Goal: Transaction & Acquisition: Purchase product/service

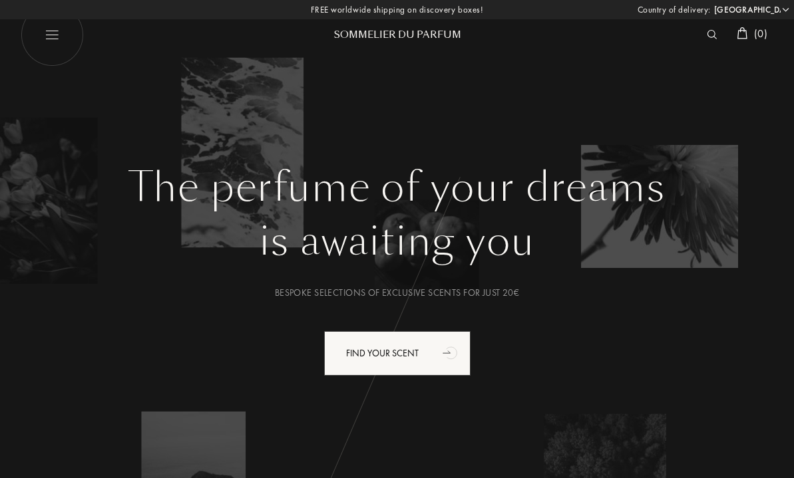
select select "ES"
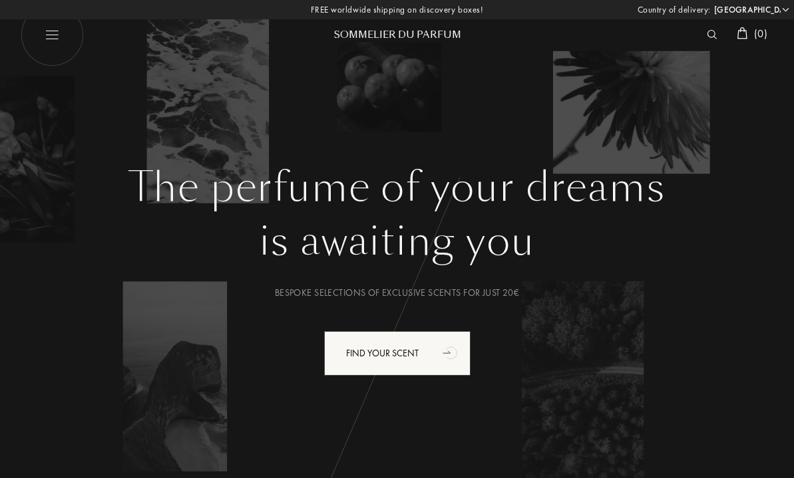
click at [50, 45] on img at bounding box center [51, 34] width 63 height 63
select select "ES"
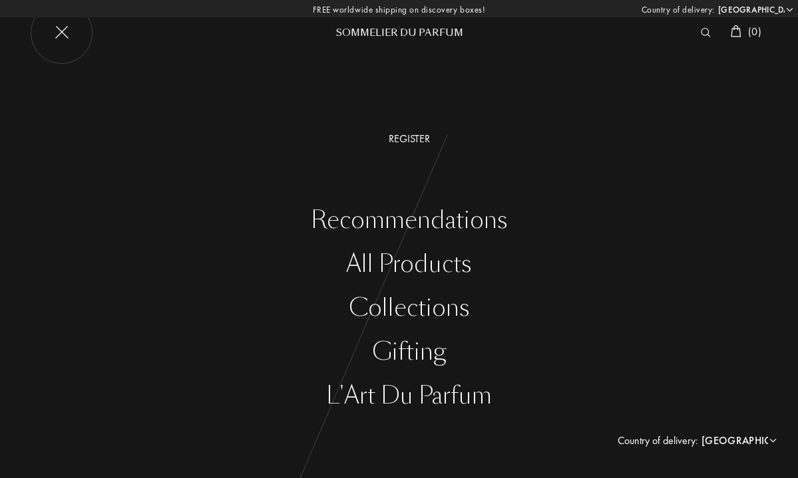
click at [396, 256] on div "All products" at bounding box center [409, 264] width 778 height 27
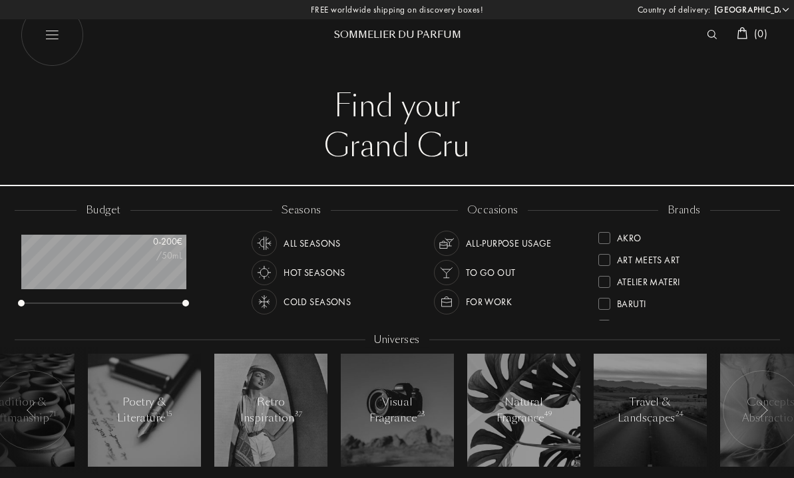
select select "ES"
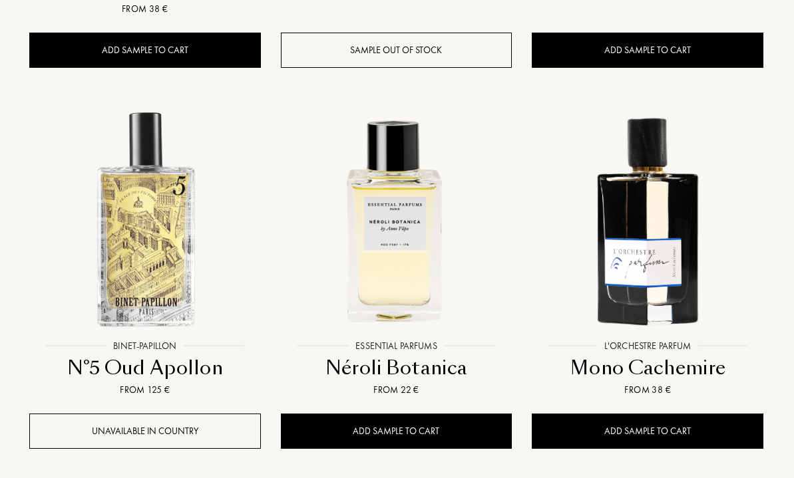
scroll to position [903, 1]
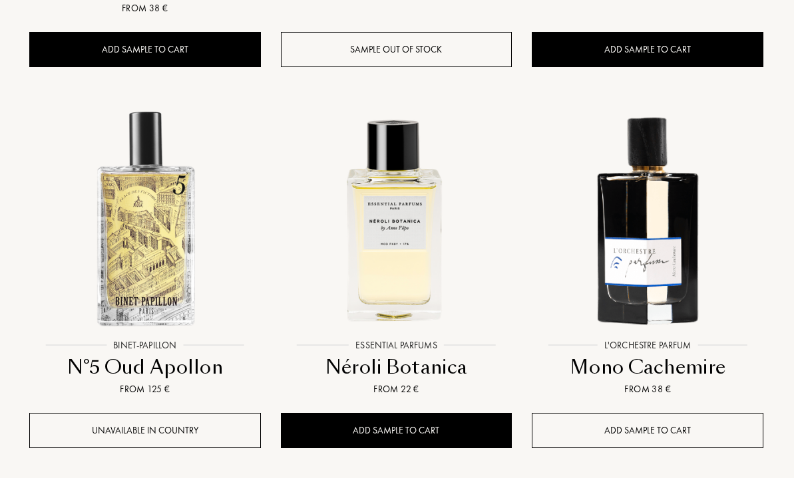
click at [647, 413] on div "Add sample to cart" at bounding box center [646, 430] width 231 height 35
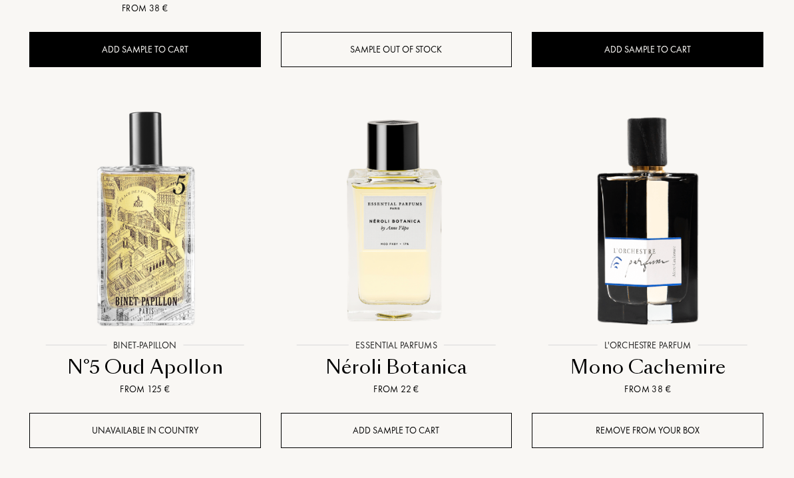
click at [438, 413] on div "Add sample to cart" at bounding box center [396, 430] width 231 height 35
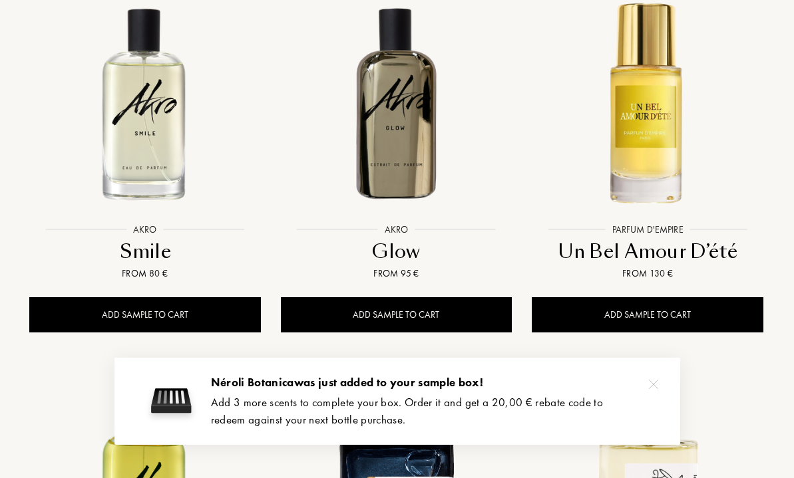
scroll to position [1402, 1]
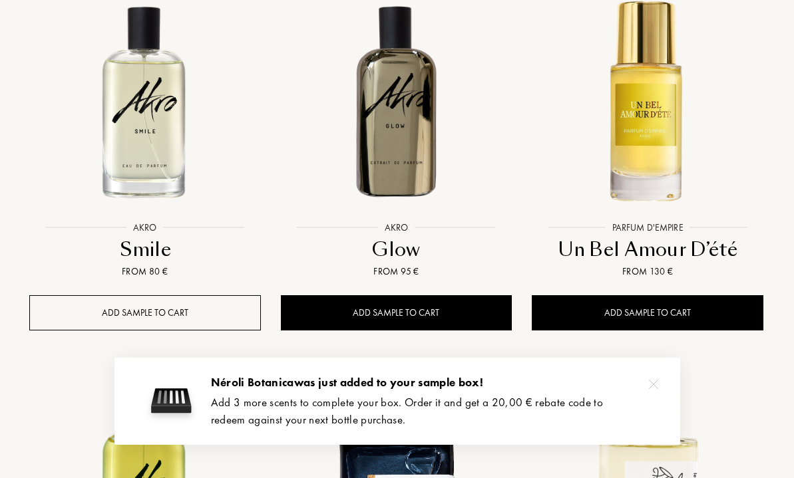
click at [150, 295] on div "Add sample to cart" at bounding box center [144, 312] width 231 height 35
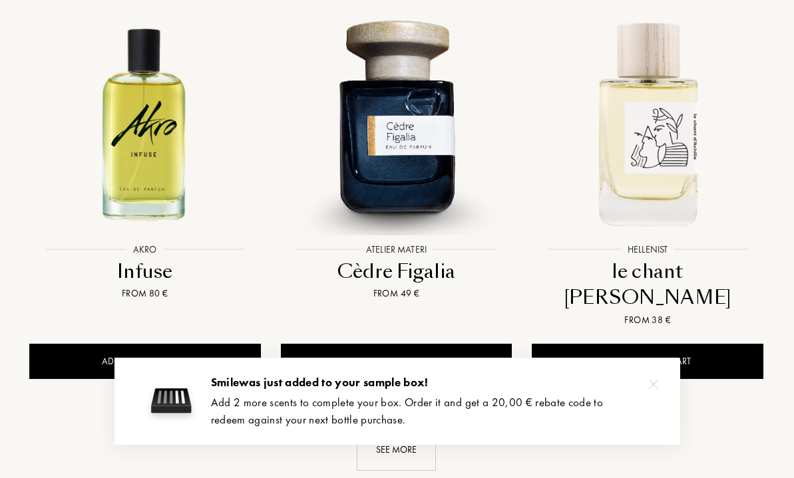
scroll to position [1770, 1]
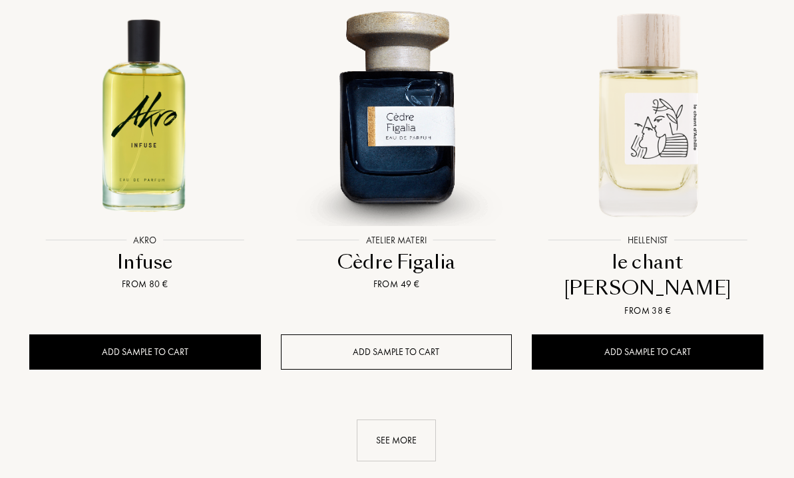
click at [428, 335] on div "Add sample to cart" at bounding box center [396, 352] width 231 height 35
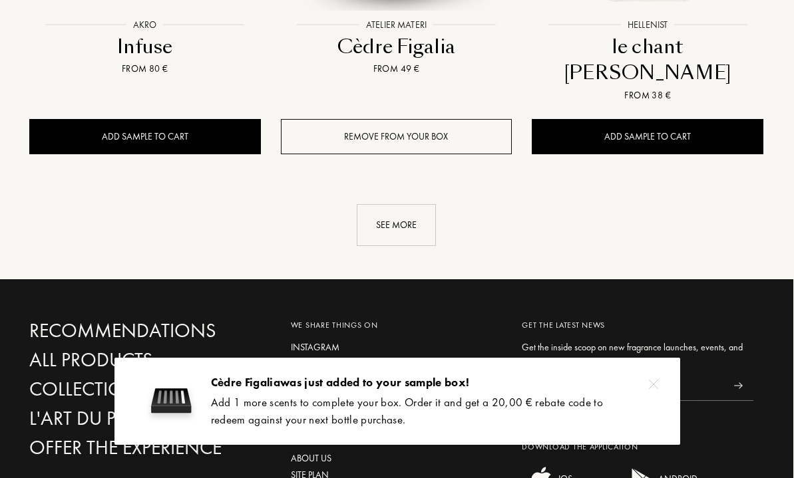
scroll to position [2049, 1]
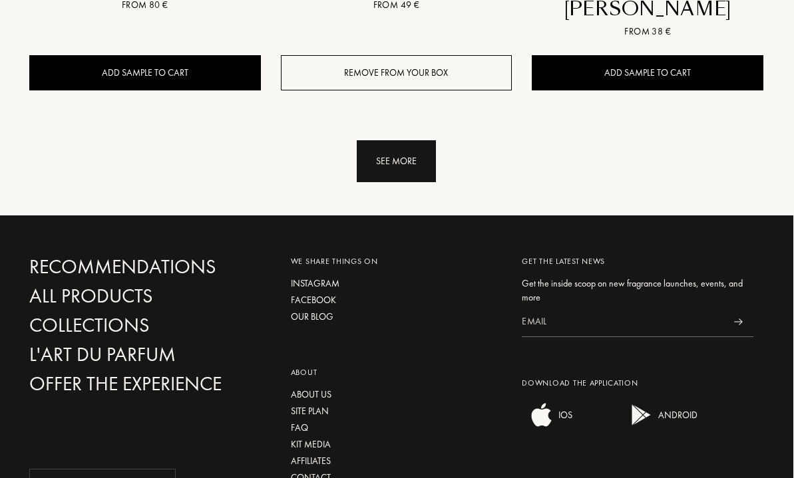
click at [413, 140] on div "See more" at bounding box center [396, 161] width 79 height 42
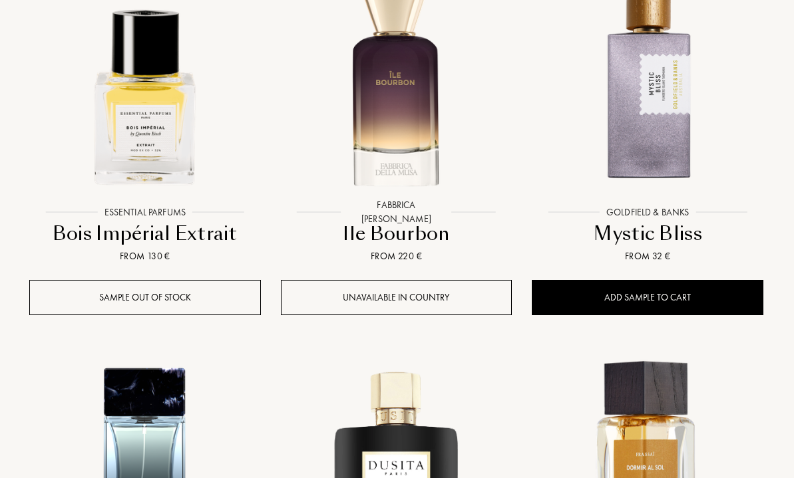
scroll to position [2590, 1]
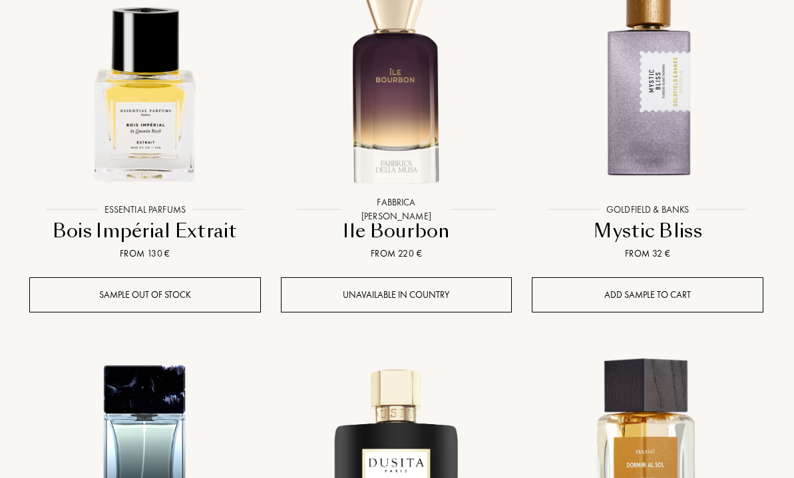
click at [626, 277] on div "Add sample to cart" at bounding box center [646, 294] width 231 height 35
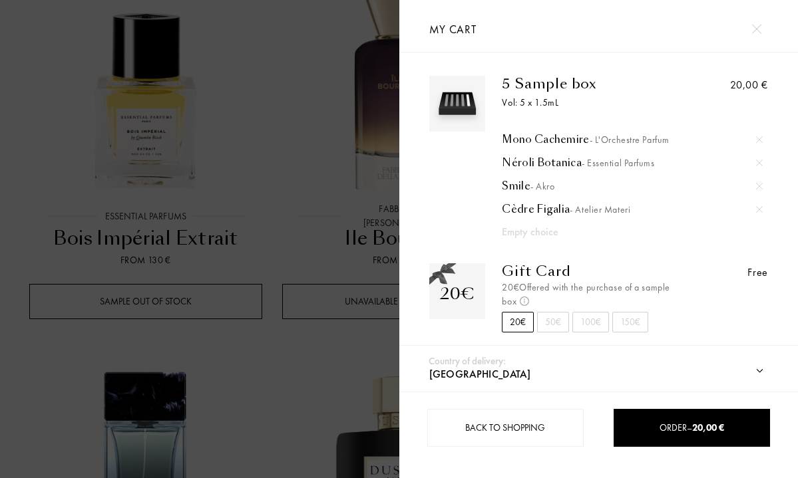
click at [756, 20] on div at bounding box center [755, 28] width 23 height 23
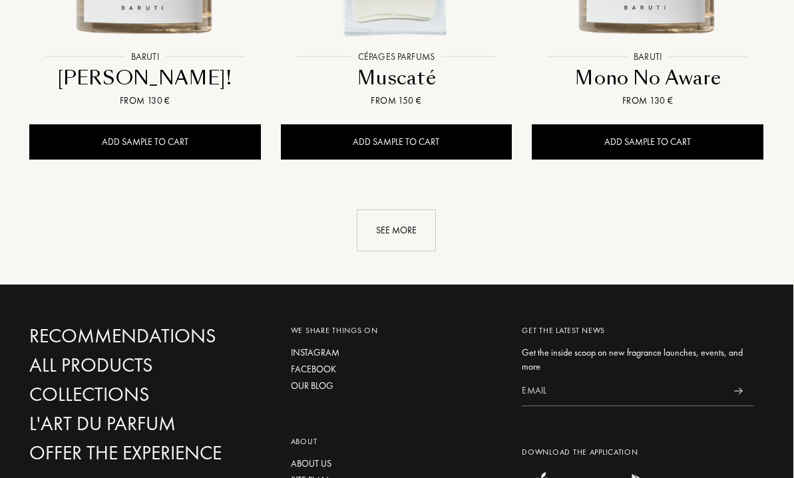
scroll to position [3542, 1]
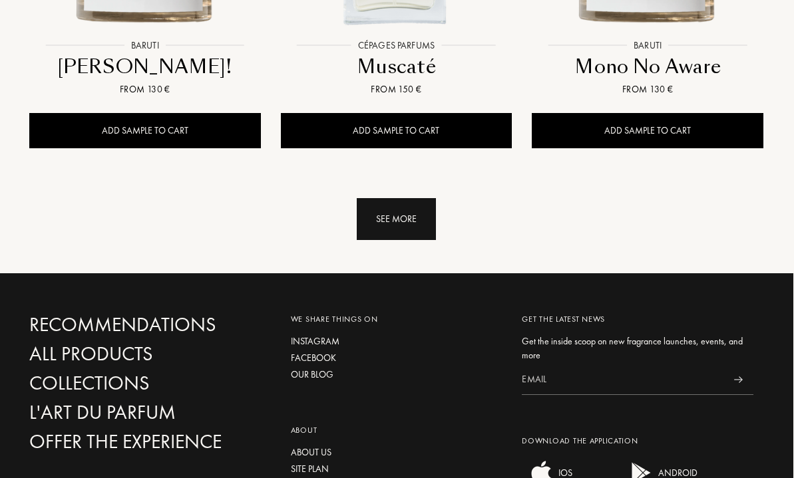
click at [422, 198] on div "See more" at bounding box center [396, 219] width 79 height 42
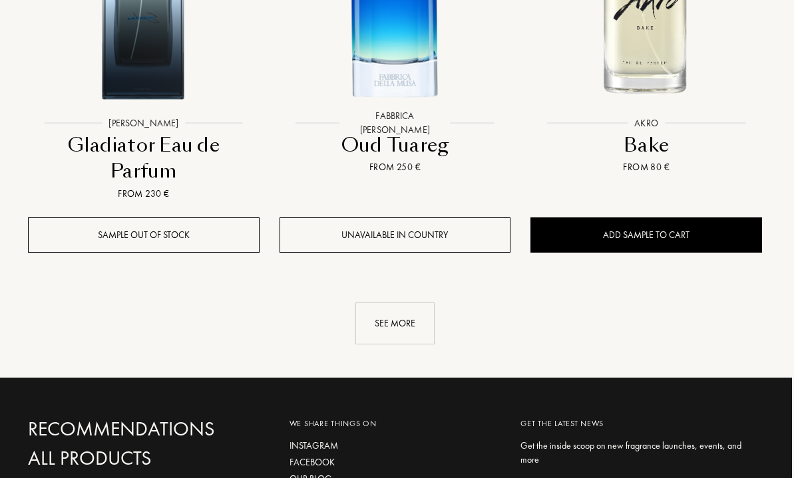
scroll to position [5095, 2]
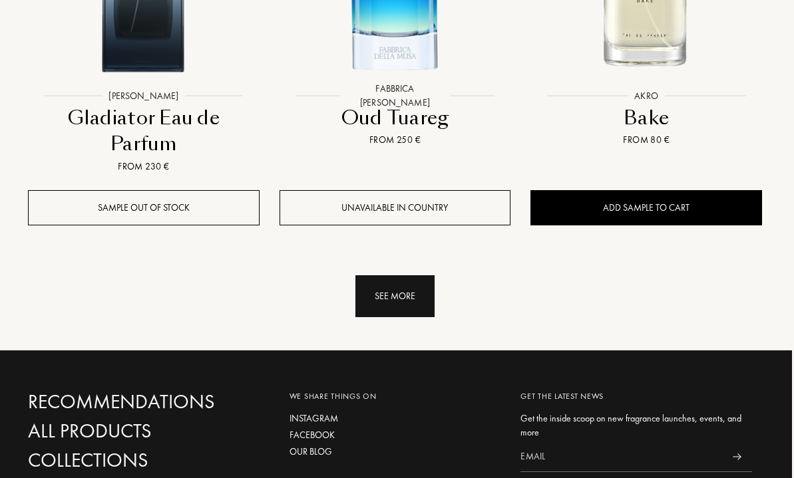
click at [400, 275] on div "See more" at bounding box center [394, 296] width 79 height 42
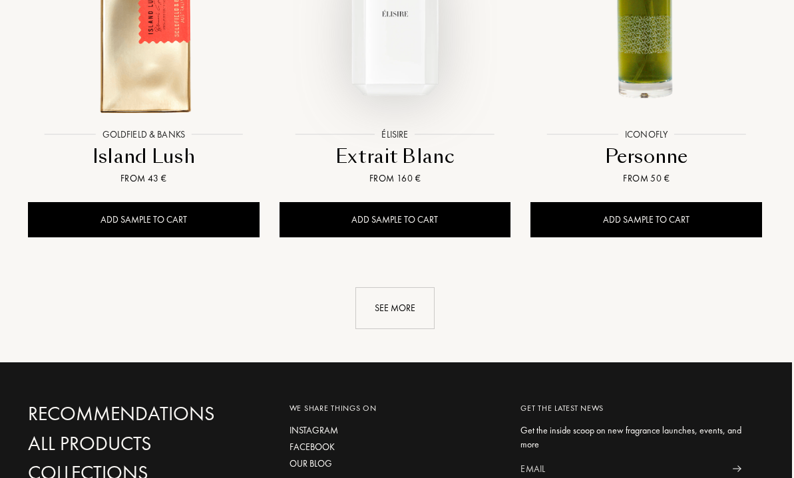
scroll to position [6665, 2]
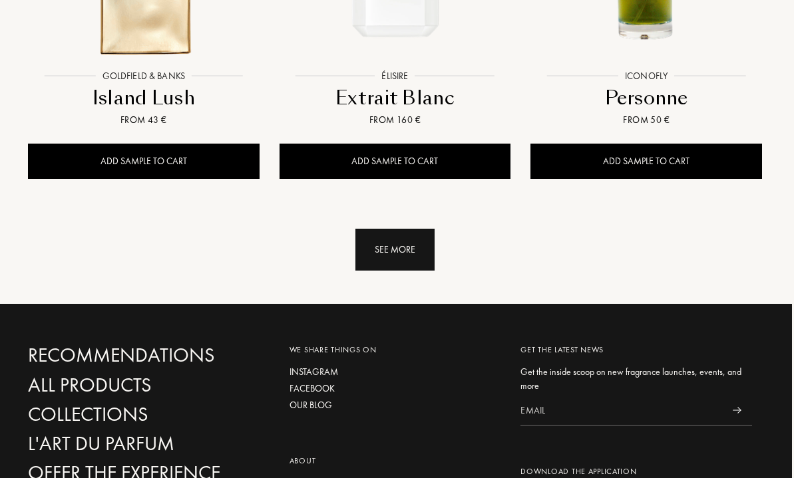
click at [410, 229] on div "See more" at bounding box center [394, 250] width 79 height 42
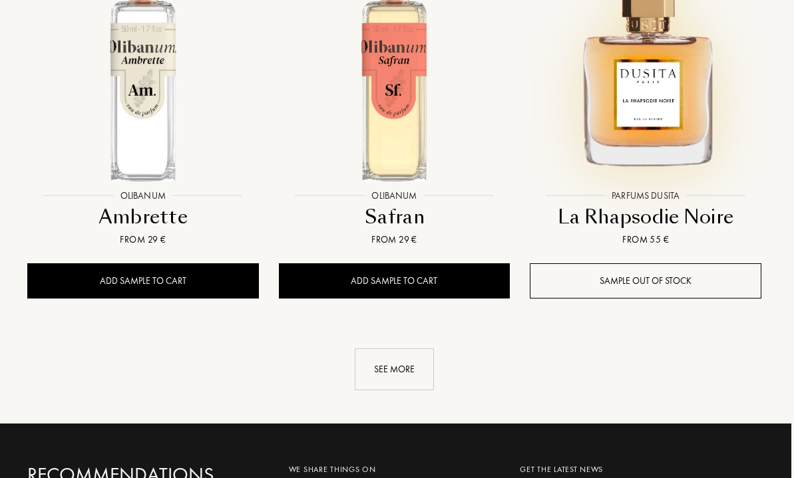
scroll to position [8101, 3]
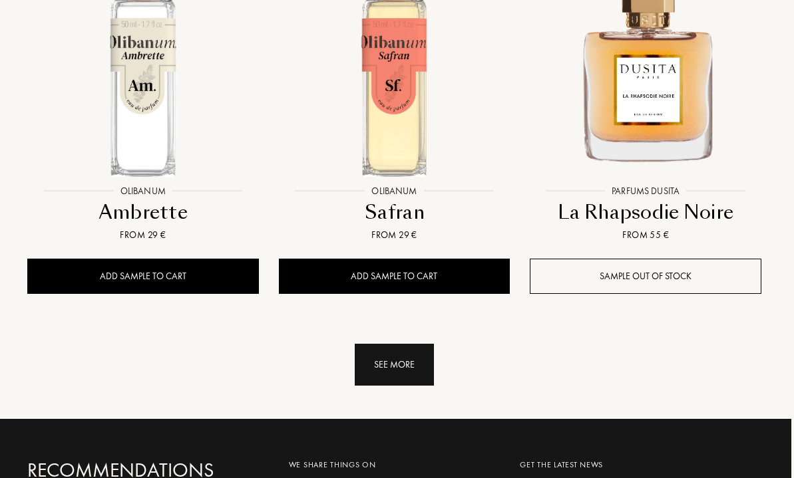
click at [408, 344] on div "See more" at bounding box center [394, 365] width 79 height 42
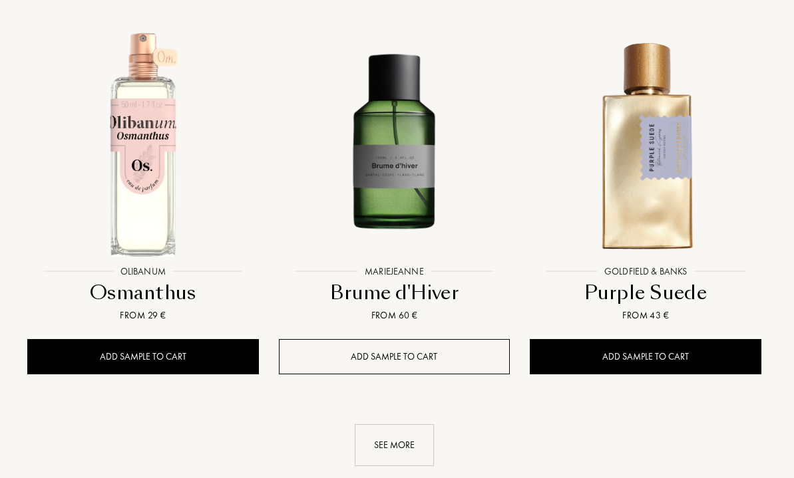
scroll to position [9555, 3]
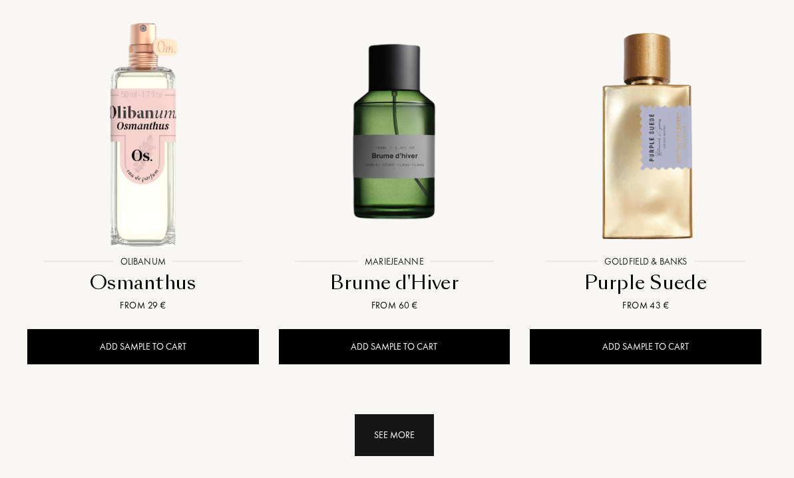
click at [404, 414] on div "See more" at bounding box center [394, 435] width 79 height 42
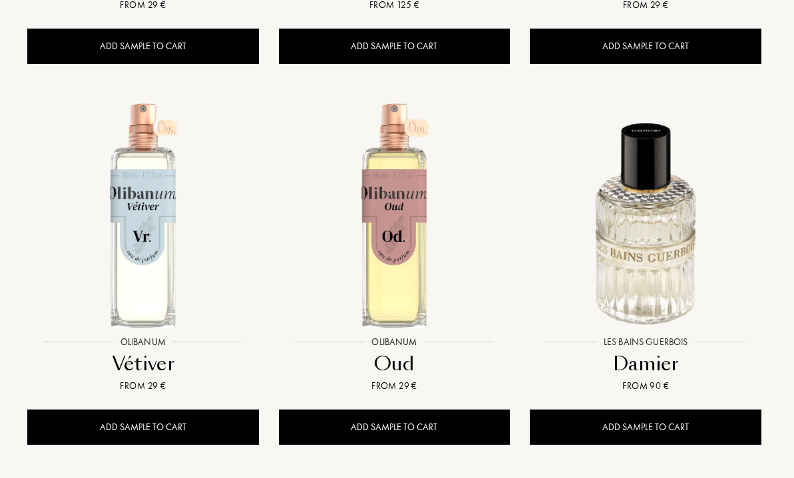
scroll to position [10999, 3]
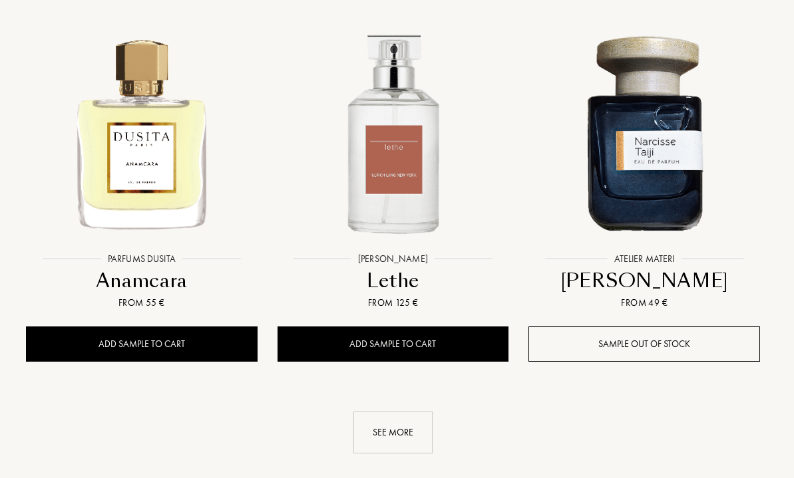
scroll to position [12631, 4]
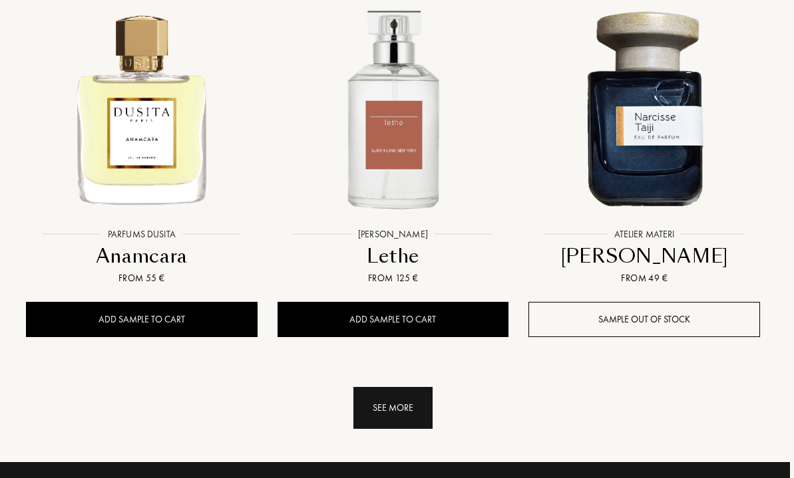
click at [412, 387] on div "See more" at bounding box center [392, 408] width 79 height 42
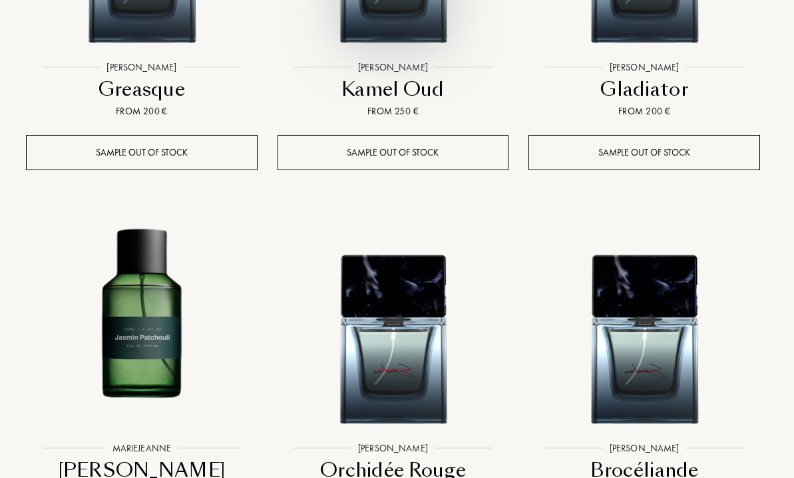
scroll to position [14029, 4]
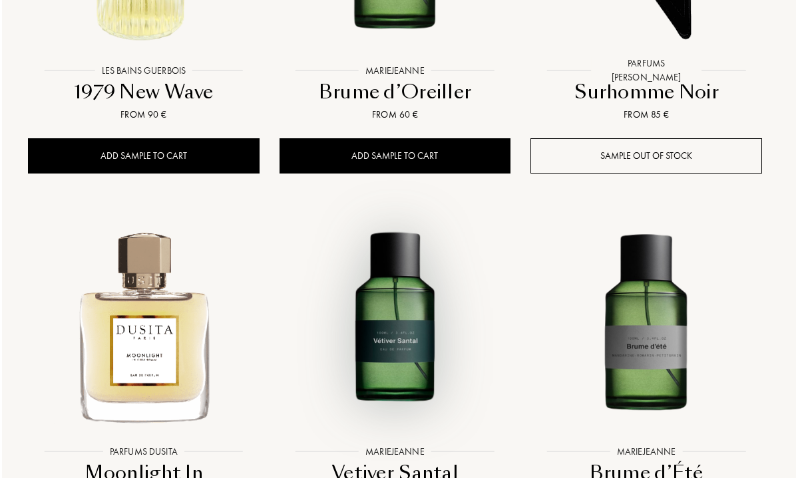
scroll to position [15467, 4]
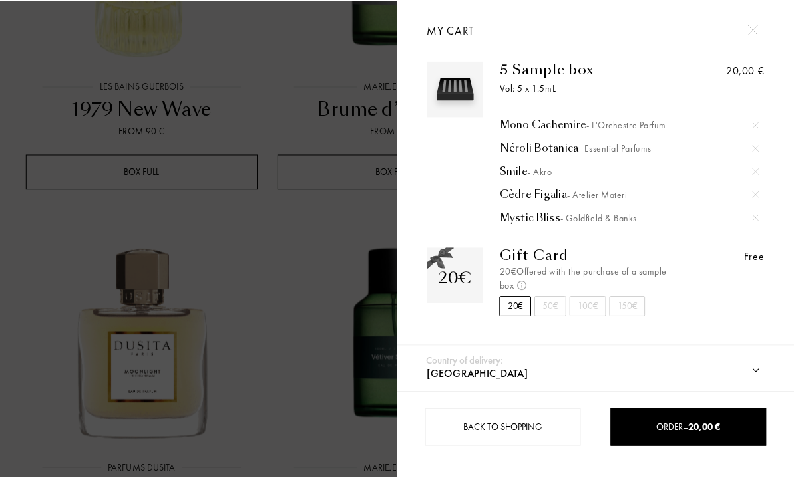
scroll to position [15, 0]
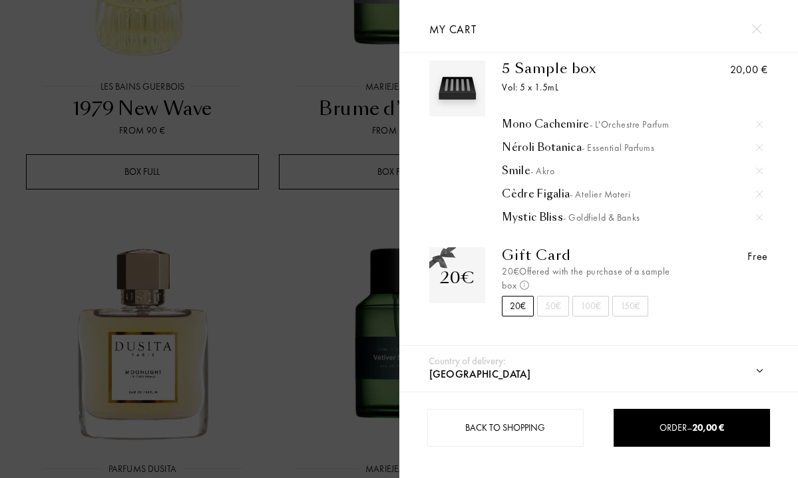
click at [762, 34] on div at bounding box center [755, 28] width 23 height 23
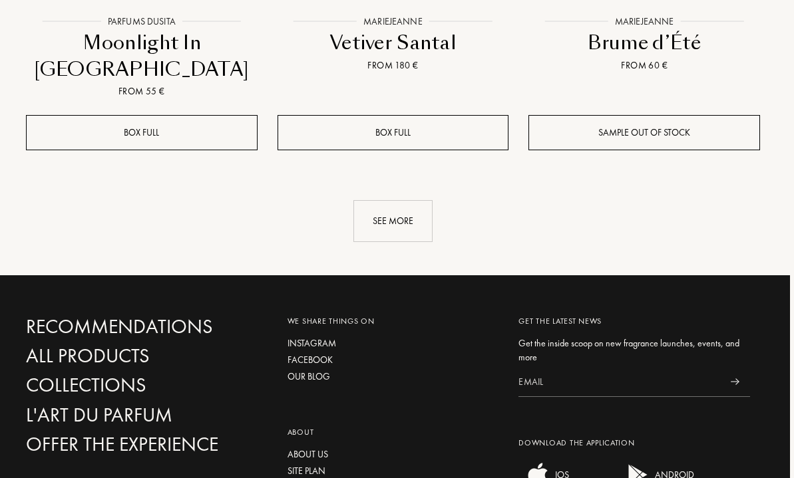
scroll to position [15883, 4]
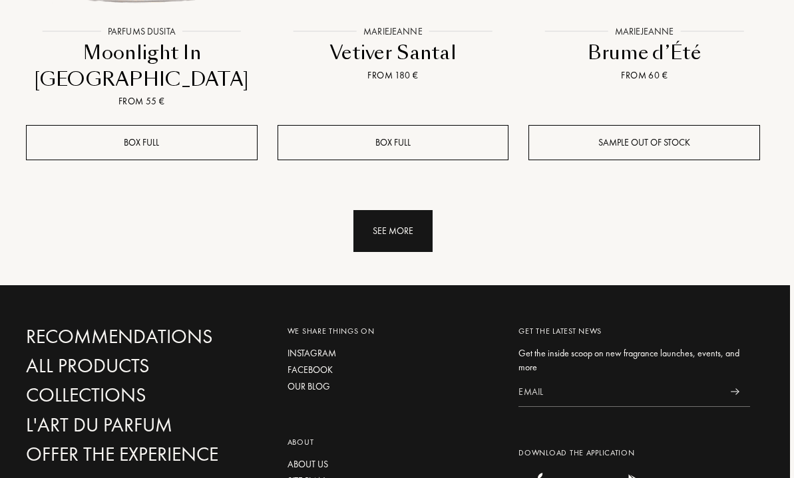
click at [397, 210] on div "See more" at bounding box center [392, 231] width 79 height 42
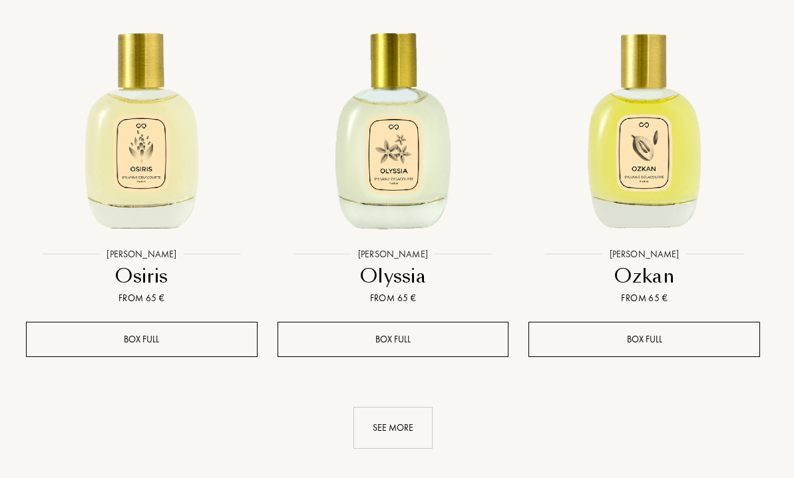
scroll to position [17227, 4]
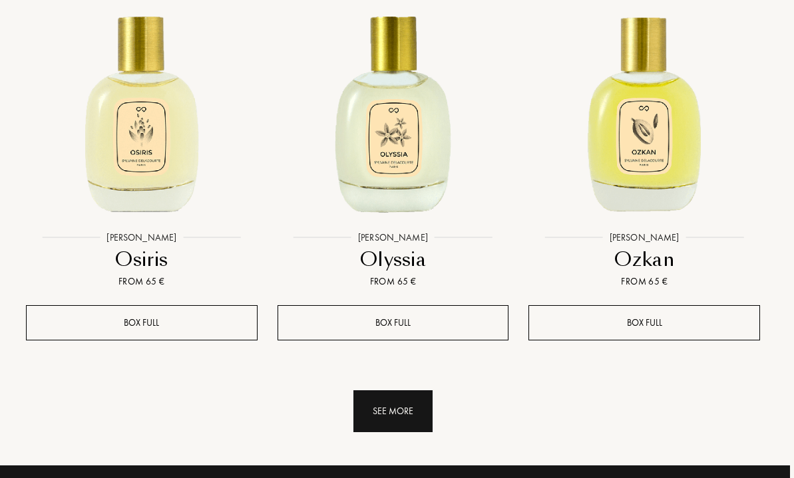
click at [398, 390] on div "See more" at bounding box center [392, 411] width 79 height 42
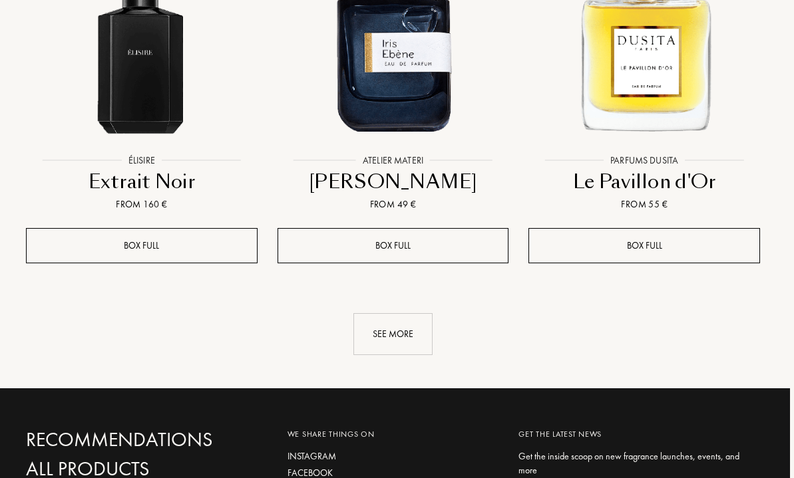
scroll to position [18845, 4]
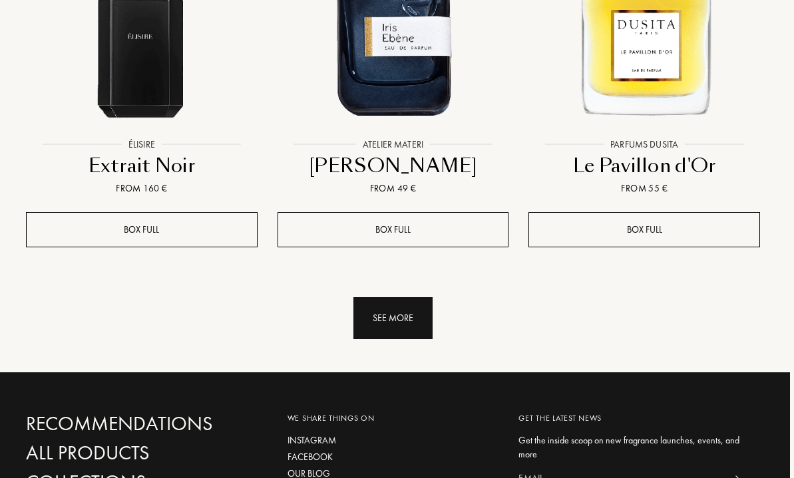
click at [411, 297] on div "See more" at bounding box center [392, 318] width 79 height 42
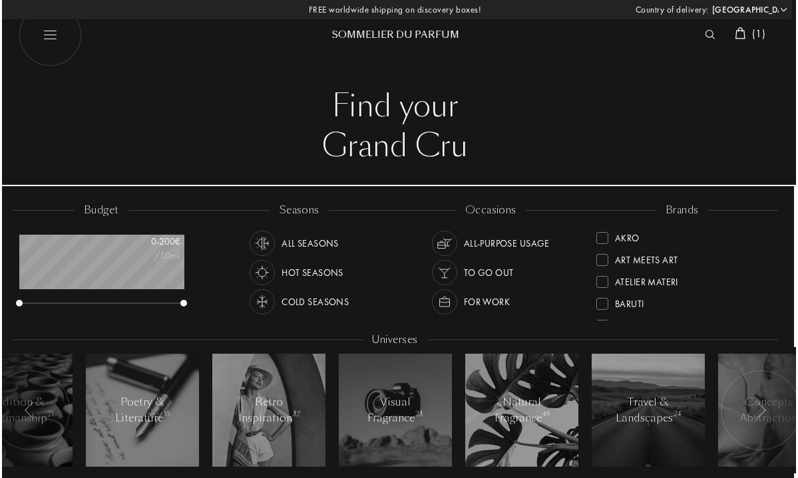
scroll to position [0, 4]
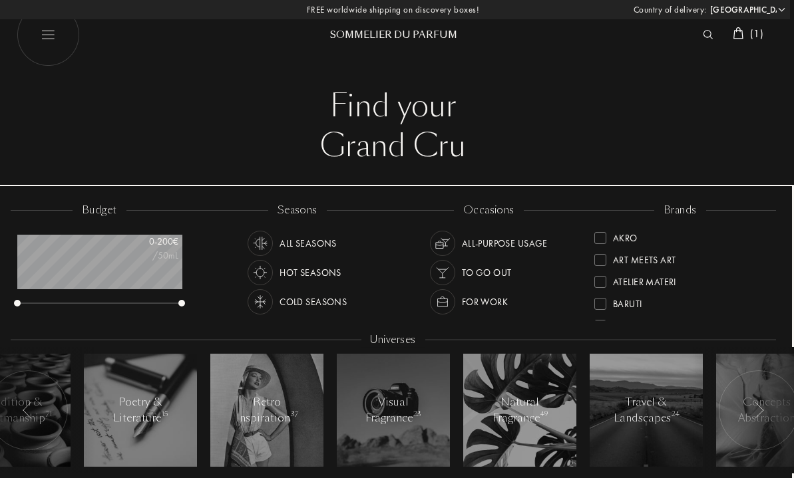
click at [45, 36] on img at bounding box center [47, 34] width 63 height 63
select select "ES"
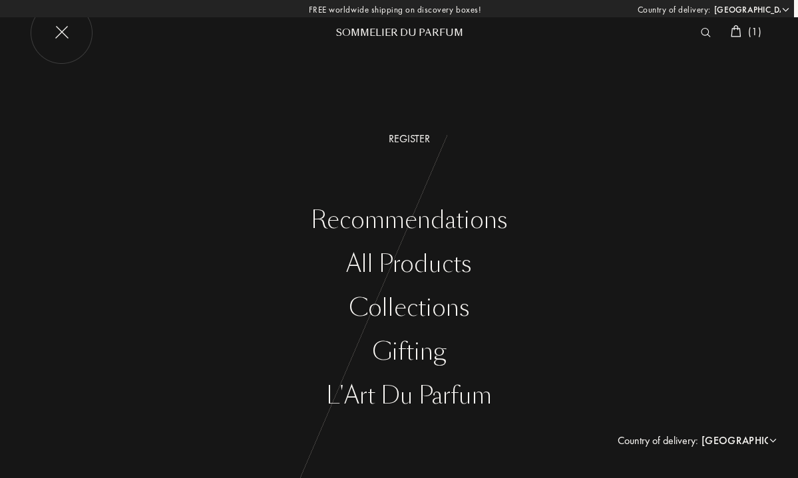
click at [430, 259] on div "All products" at bounding box center [409, 264] width 778 height 27
